Goal: Information Seeking & Learning: Check status

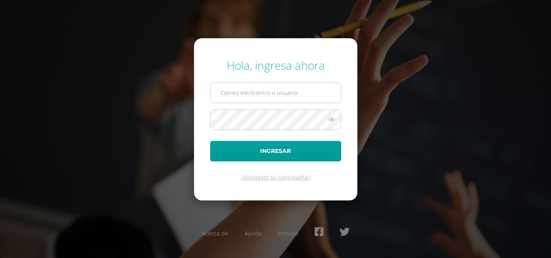
type input "20192269"
click at [223, 99] on input "20192269" at bounding box center [275, 93] width 130 height 20
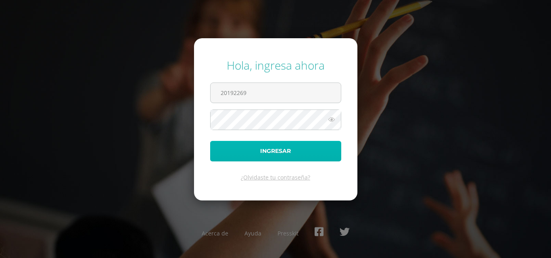
click at [235, 154] on button "Ingresar" at bounding box center [275, 151] width 131 height 21
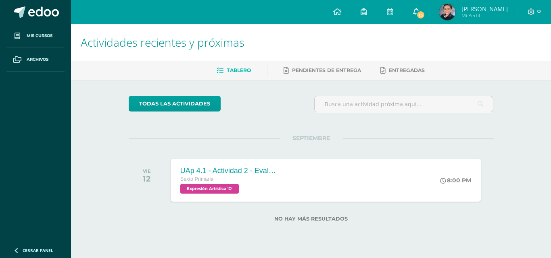
click at [419, 12] on icon at bounding box center [416, 11] width 6 height 7
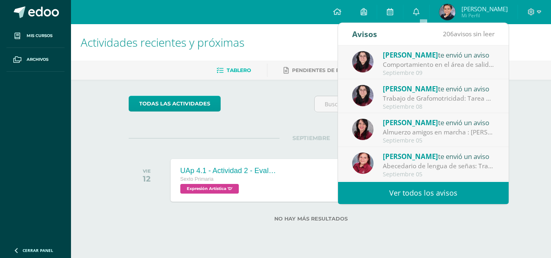
click at [372, 197] on link "Ver todos los avisos" at bounding box center [423, 193] width 170 height 22
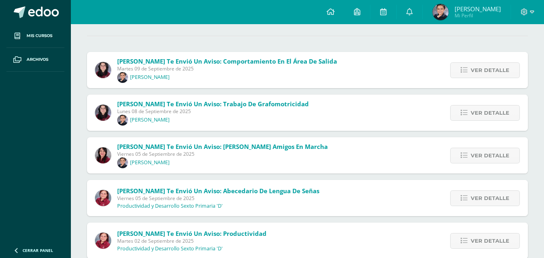
scroll to position [73, 0]
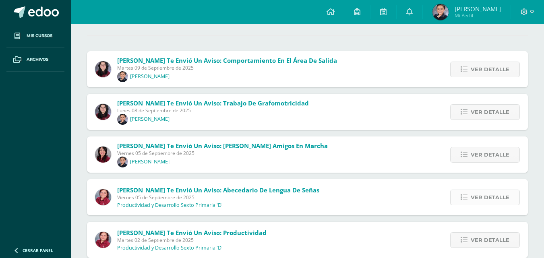
click at [475, 197] on span "Ver detalle" at bounding box center [490, 197] width 39 height 15
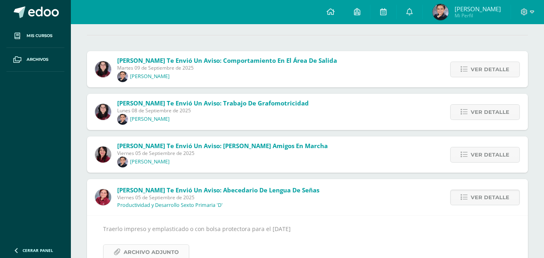
click at [121, 249] on link "Archivo Adjunto" at bounding box center [146, 253] width 86 height 16
click at [126, 254] on span "Archivo Adjunto" at bounding box center [151, 252] width 55 height 15
